Goal: Task Accomplishment & Management: Use online tool/utility

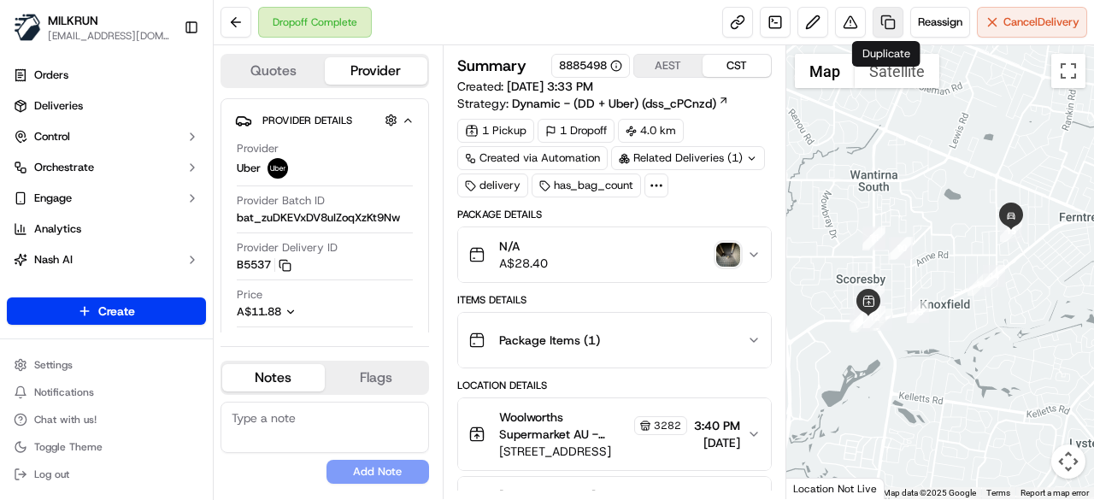
click at [893, 20] on link at bounding box center [887, 22] width 31 height 31
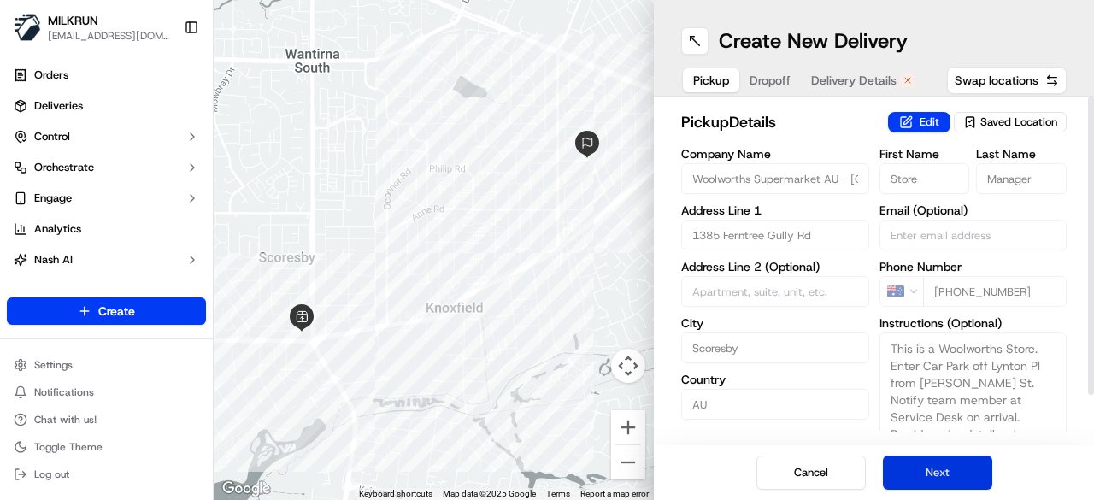
click at [963, 469] on button "Next" at bounding box center [937, 472] width 109 height 34
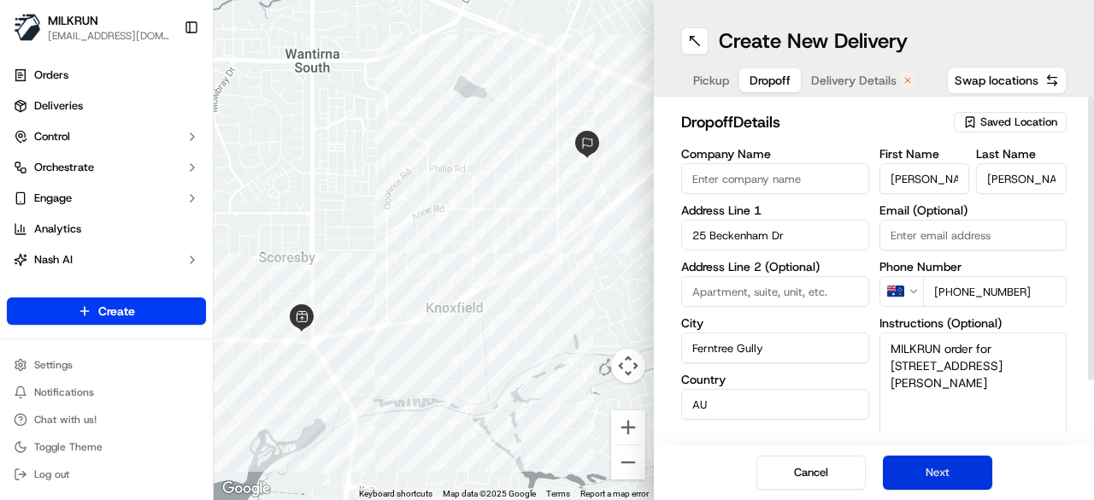
click at [963, 469] on button "Next" at bounding box center [937, 472] width 109 height 34
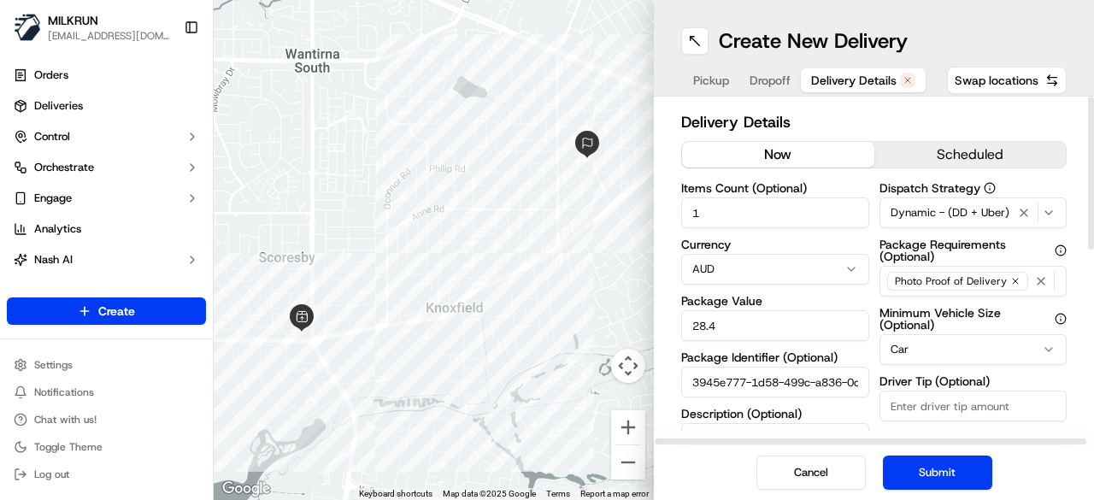
click at [832, 155] on button "now" at bounding box center [778, 155] width 192 height 26
click at [926, 471] on button "Submit" at bounding box center [937, 472] width 109 height 34
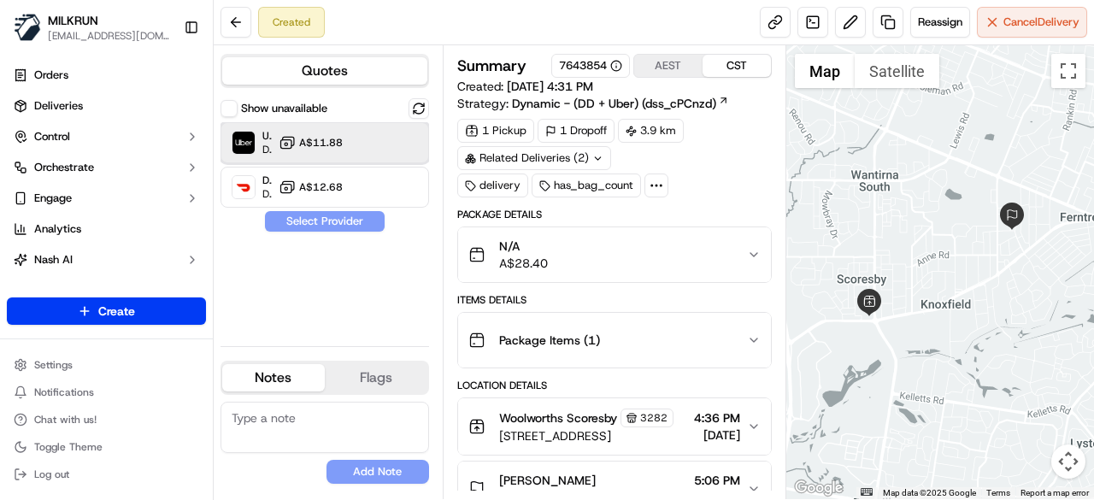
click at [419, 144] on div "Uber Dropoff ETA 27 minutes A$11.88" at bounding box center [324, 142] width 208 height 41
click at [347, 223] on button "Assign Provider" at bounding box center [324, 221] width 121 height 21
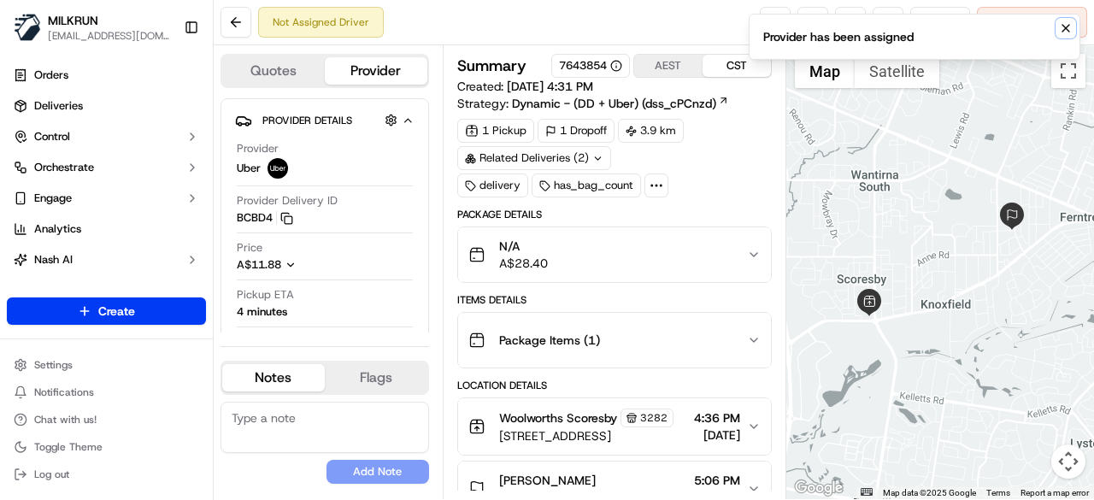
click at [1064, 26] on icon "Notifications (F8)" at bounding box center [1066, 28] width 14 height 14
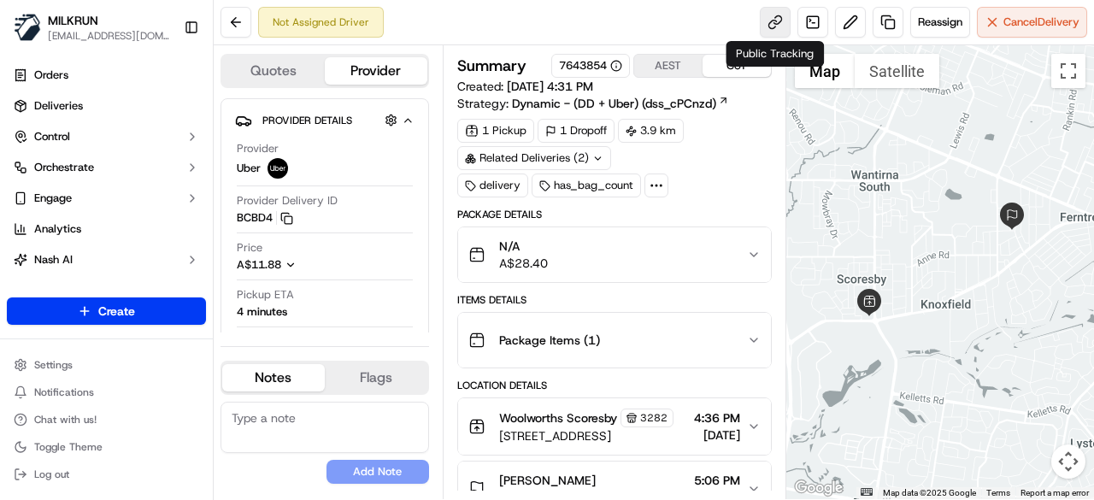
click at [771, 23] on link at bounding box center [775, 22] width 31 height 31
